Goal: Find specific page/section: Find specific page/section

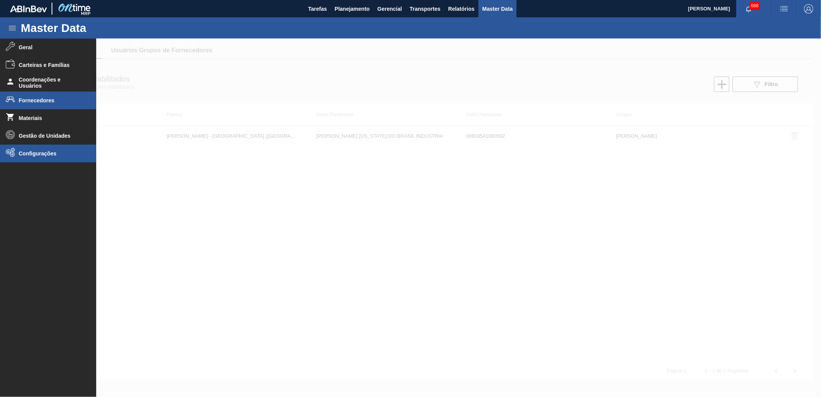
click at [52, 151] on span "Configurações" at bounding box center [51, 154] width 64 height 6
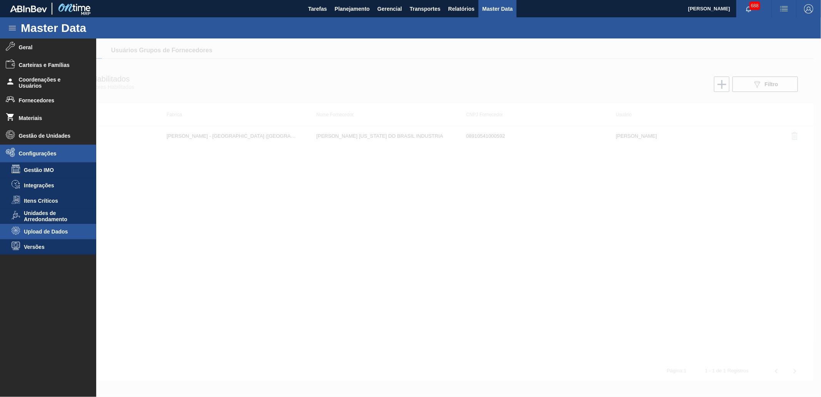
click at [62, 231] on span "Upload de Dados" at bounding box center [53, 232] width 59 height 6
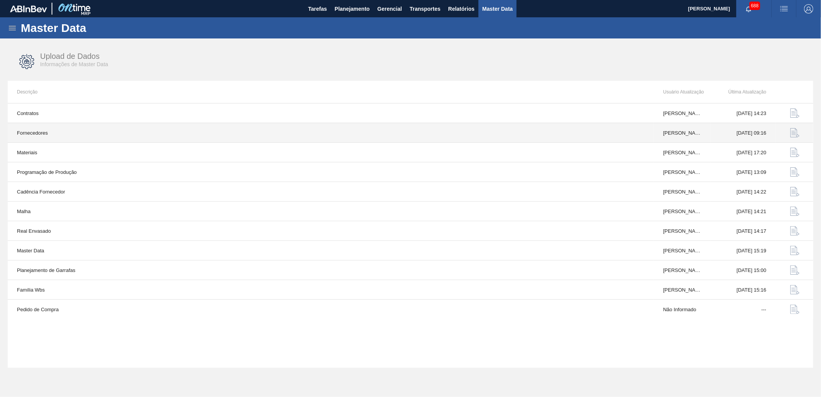
click at [799, 135] on img "button" at bounding box center [795, 132] width 9 height 9
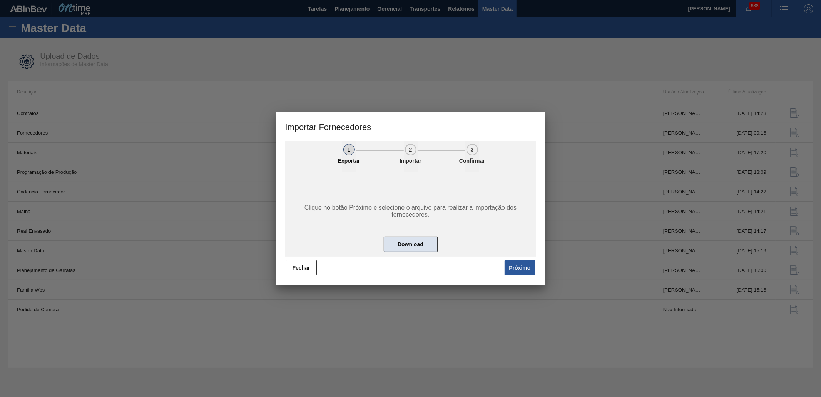
click at [409, 249] on button "Download" at bounding box center [411, 244] width 54 height 15
click at [312, 268] on button "Fechar" at bounding box center [301, 267] width 31 height 15
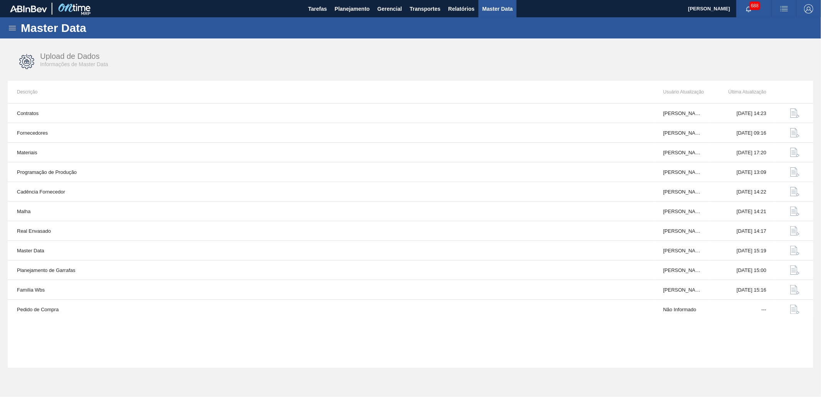
click at [10, 23] on icon at bounding box center [12, 27] width 9 height 9
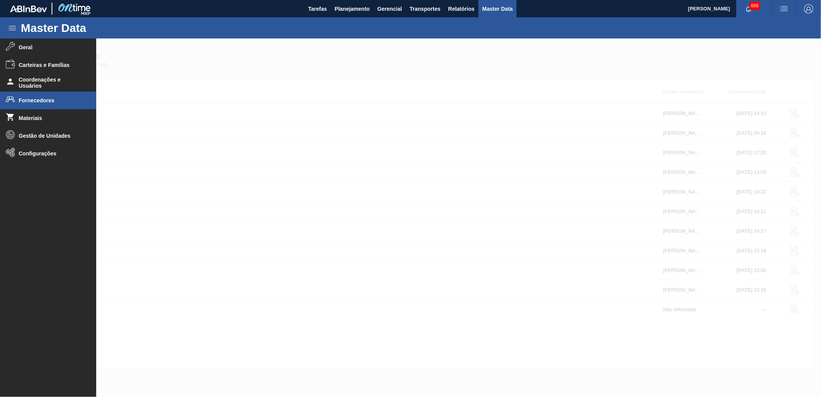
click at [56, 106] on li "Fornecedores" at bounding box center [48, 101] width 96 height 18
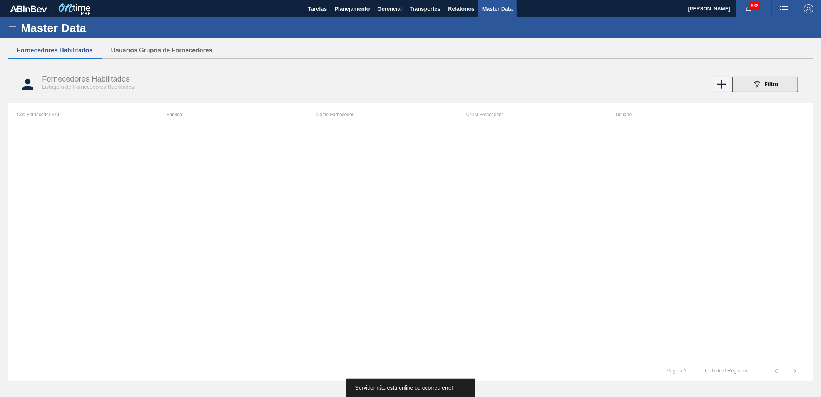
click at [784, 87] on button "089F7B8B-B2A5-4AFE-B5C0-19BA573D28AC Filtro" at bounding box center [765, 84] width 65 height 15
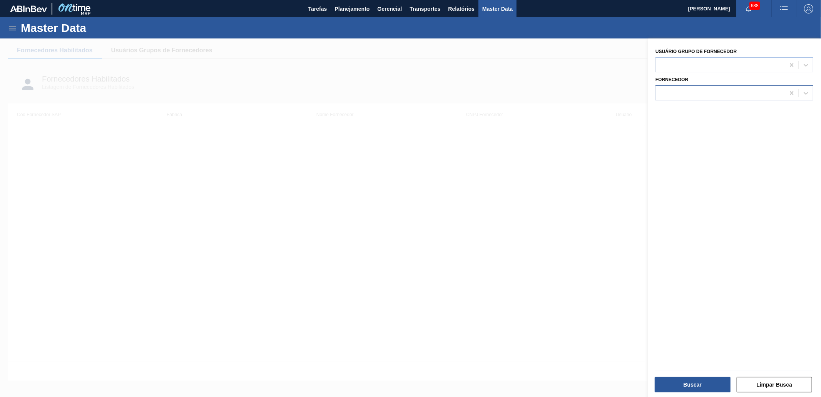
click at [721, 92] on div at bounding box center [720, 92] width 129 height 11
paste input "443284 464599 464601 464628 464648 464658 464660 464678 464688 464804 464813 46…"
type input "443284 464599 464601 464628 464648 464658 464660 464678 464688 464804 464813 46…"
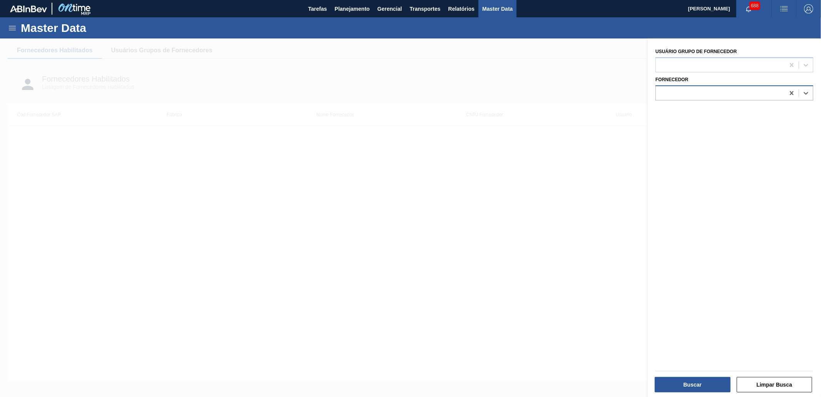
click at [691, 94] on div at bounding box center [720, 92] width 129 height 11
paste input "443284 464599 464601 464628 464648 464658 464660 464678 464688 464804 464813 46…"
paste input "text"
type input "443284 464599 464601 464628 464648 464658 464660 464678 464688 464804 464813 46…"
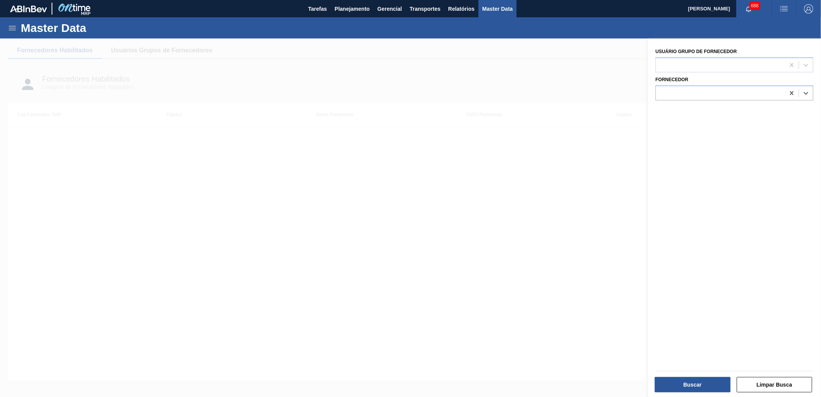
scroll to position [0, 0]
paste input "39997"
click at [661, 92] on input "39997" at bounding box center [668, 93] width 17 height 7
type input "239997"
click at [688, 95] on div at bounding box center [720, 92] width 129 height 11
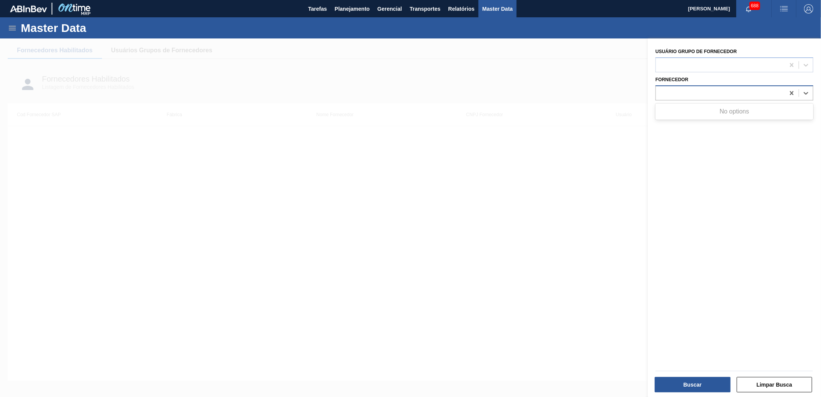
paste input "61811"
click at [662, 93] on input "61811" at bounding box center [668, 93] width 17 height 7
click at [660, 92] on input "61811" at bounding box center [668, 93] width 17 height 7
type input "261811"
click at [688, 89] on div "261811" at bounding box center [720, 92] width 129 height 11
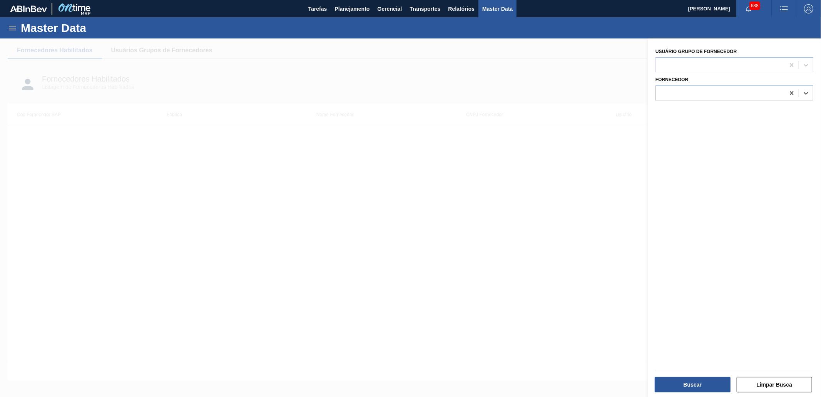
click at [692, 79] on div "Fornecedor Select is focused ,type to refine list, press Down to open the menu," at bounding box center [735, 87] width 158 height 26
click at [696, 95] on div at bounding box center [720, 92] width 129 height 11
click at [697, 63] on div at bounding box center [720, 64] width 129 height 11
paste Fornecedor "61811"
type Fornecedor "61811"
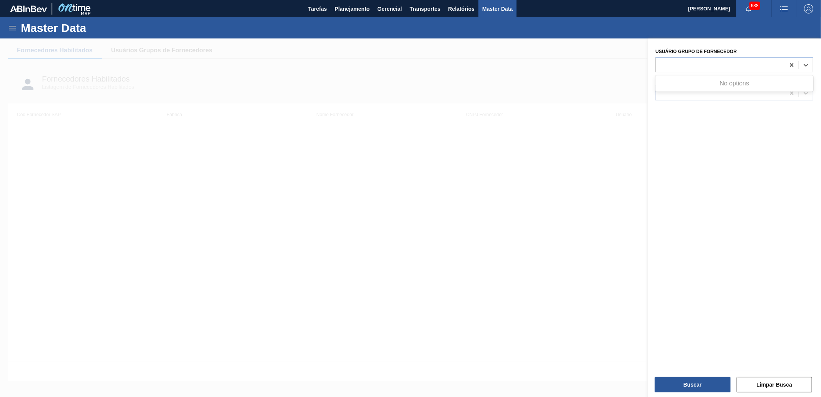
click at [679, 46] on div "Usuário Grupo de Fornecedor Use Up and Down to choose options, press Enter to s…" at bounding box center [735, 59] width 158 height 26
click at [585, 63] on div at bounding box center [410, 237] width 821 height 397
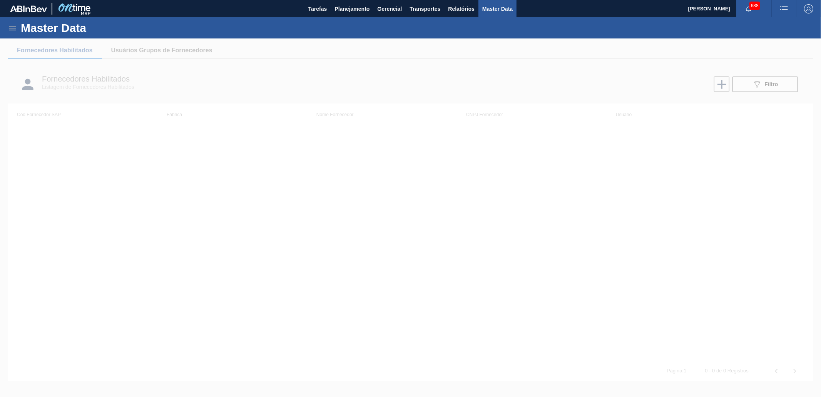
click at [749, 76] on div at bounding box center [410, 218] width 821 height 359
click at [768, 84] on div at bounding box center [410, 218] width 821 height 359
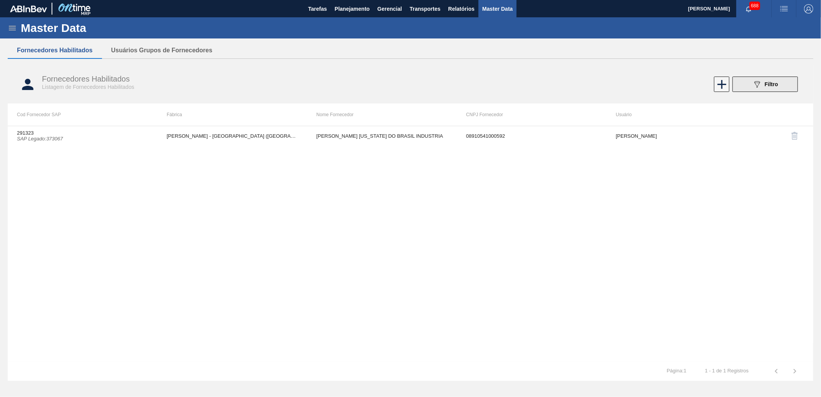
click at [765, 83] on span "Filtro" at bounding box center [771, 84] width 13 height 6
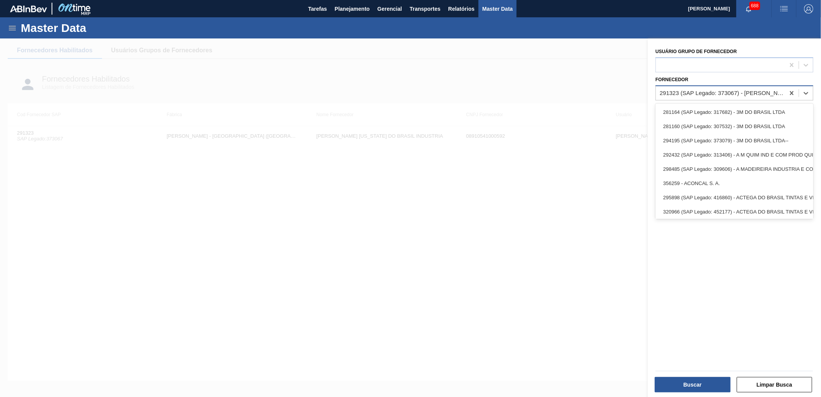
click at [702, 90] on div "291323 (SAP Legado: 373067) - [PERSON_NAME][GEOGRAPHIC_DATA][US_STATE] INDUSTRIA" at bounding box center [723, 93] width 126 height 7
paste input "61811"
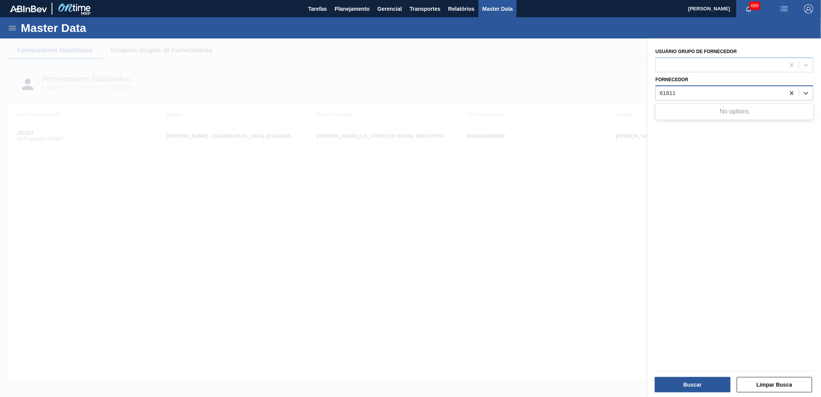
click at [662, 91] on input "61811" at bounding box center [668, 93] width 17 height 7
click at [660, 92] on input "61811" at bounding box center [668, 93] width 17 height 7
type input "261811"
click at [688, 91] on div "261811" at bounding box center [720, 92] width 129 height 11
click at [691, 82] on div "Fornecedor 291323 (SAP Legado: 373067) - OWENS ILLINOIS DO BRASIL INDUSTRIA" at bounding box center [735, 87] width 158 height 26
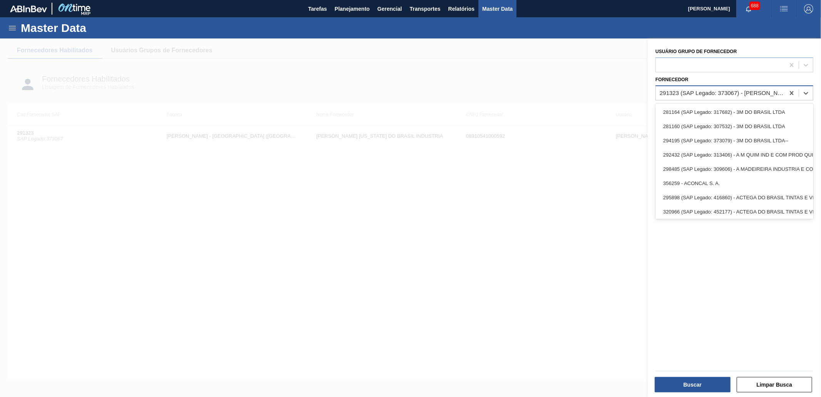
click at [695, 90] on div "291323 (SAP Legado: 373067) - [PERSON_NAME][GEOGRAPHIC_DATA][US_STATE] INDUSTRIA" at bounding box center [723, 93] width 126 height 7
paste input "61811"
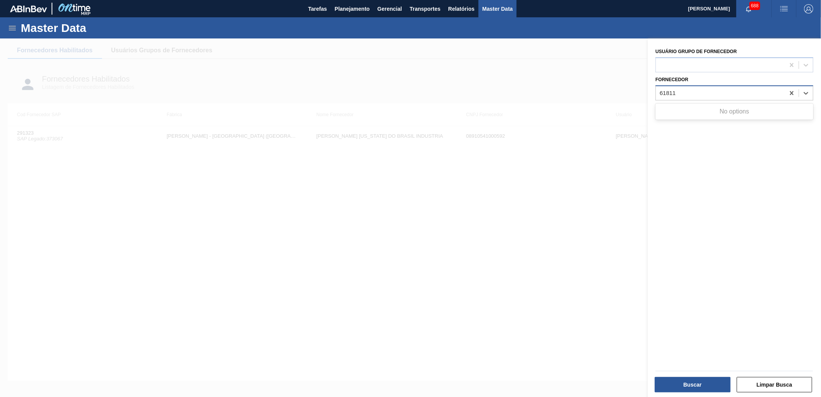
paste input "2"
type input "261811"
